Goal: Transaction & Acquisition: Purchase product/service

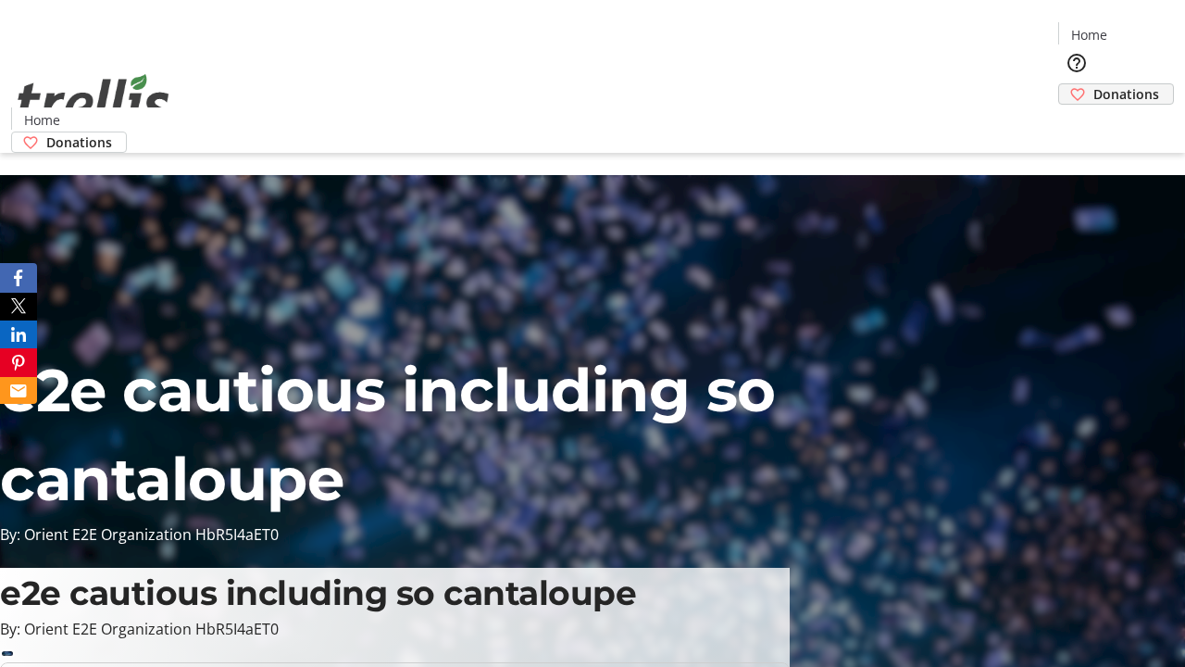
click at [1093, 84] on span "Donations" at bounding box center [1126, 93] width 66 height 19
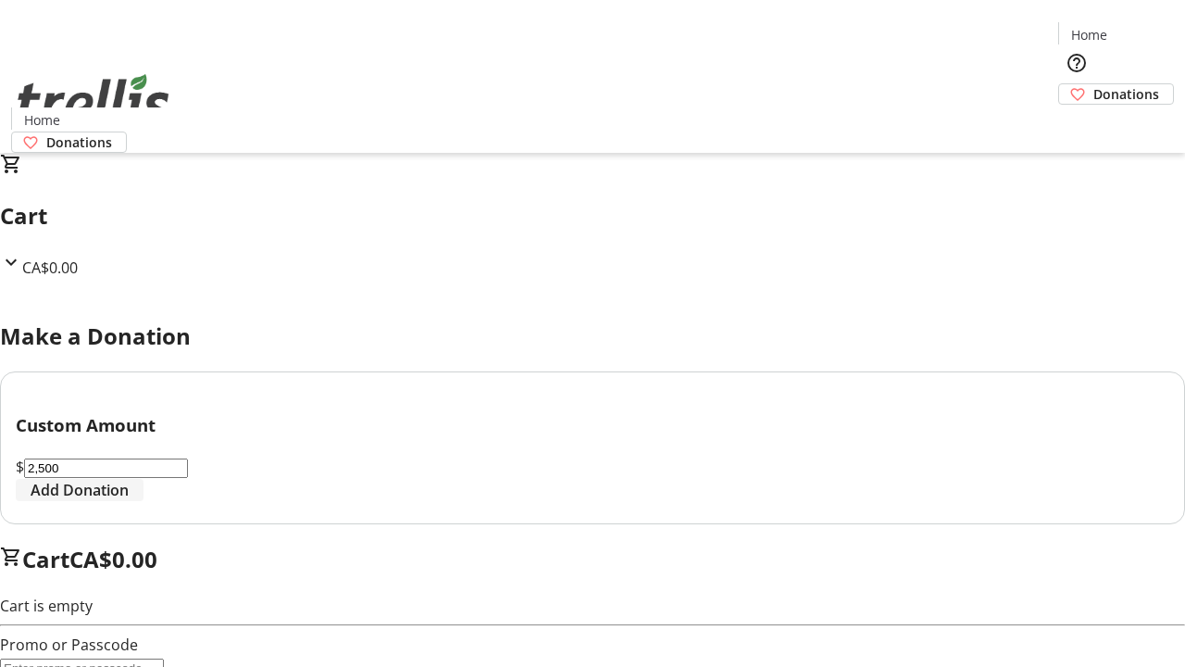
click at [129, 501] on span "Add Donation" at bounding box center [80, 490] width 98 height 22
